Goal: Feedback & Contribution: Submit feedback/report problem

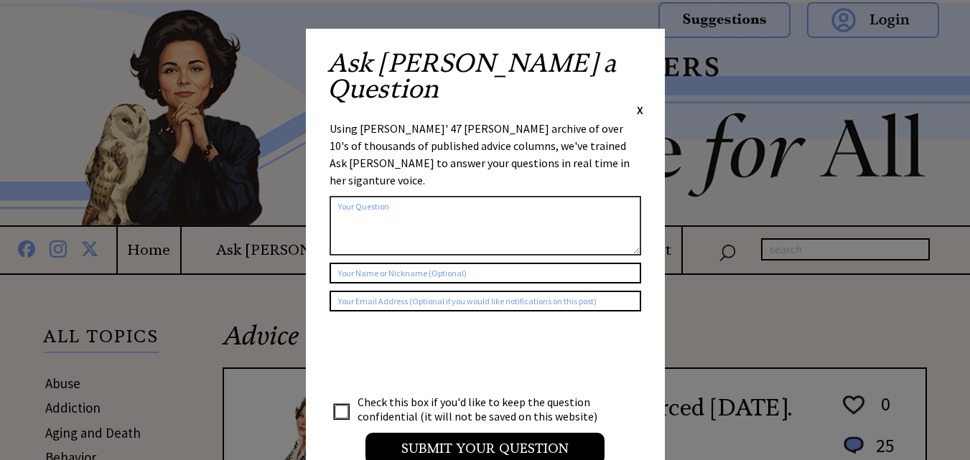
click at [396, 196] on textarea at bounding box center [484, 226] width 311 height 60
paste textarea "i got back my lover with the help of a great man called [PERSON_NAME] that help…"
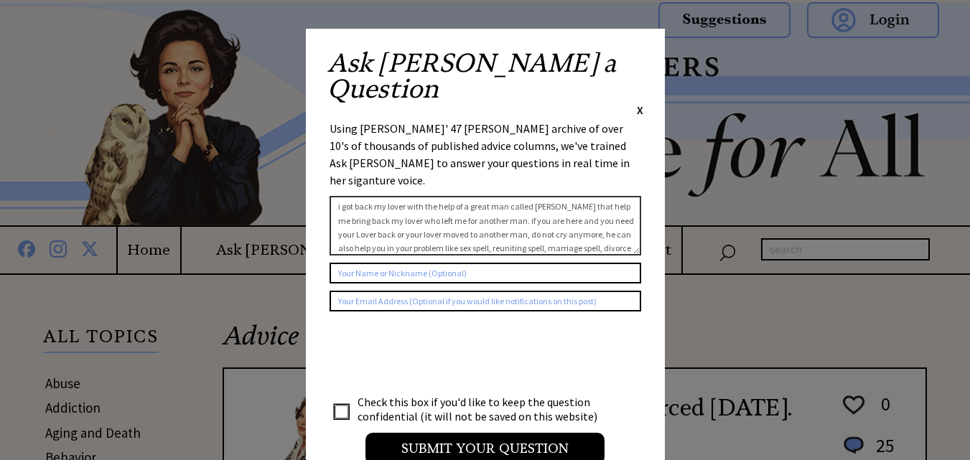
scroll to position [65, 0]
type textarea "i got back my lover with the help of a great man called [PERSON_NAME] that help…"
click at [383, 263] on input "text" at bounding box center [484, 273] width 311 height 21
type input "[PERSON_NAME]"
click at [355, 291] on input "text" at bounding box center [484, 301] width 311 height 21
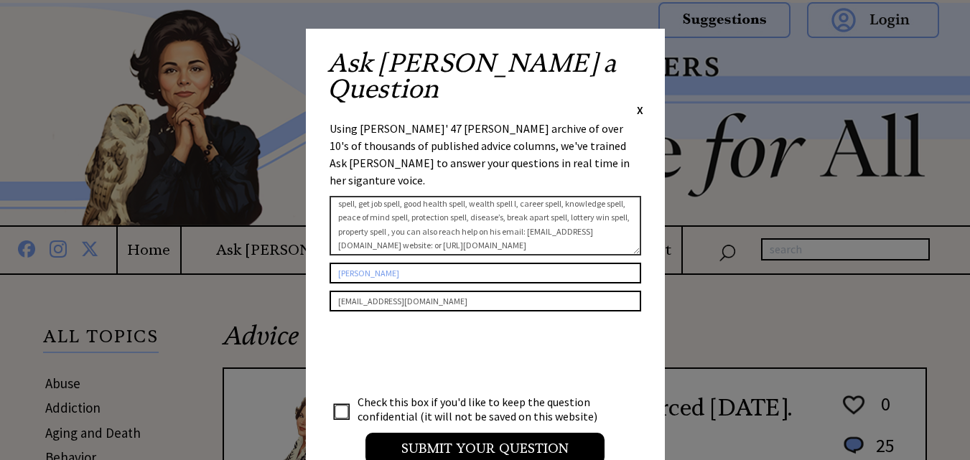
type input "[EMAIL_ADDRESS][DOMAIN_NAME]"
click at [346, 405] on input "checkbox" at bounding box center [341, 412] width 14 height 14
checkbox input "true"
